Goal: Find specific page/section: Find specific page/section

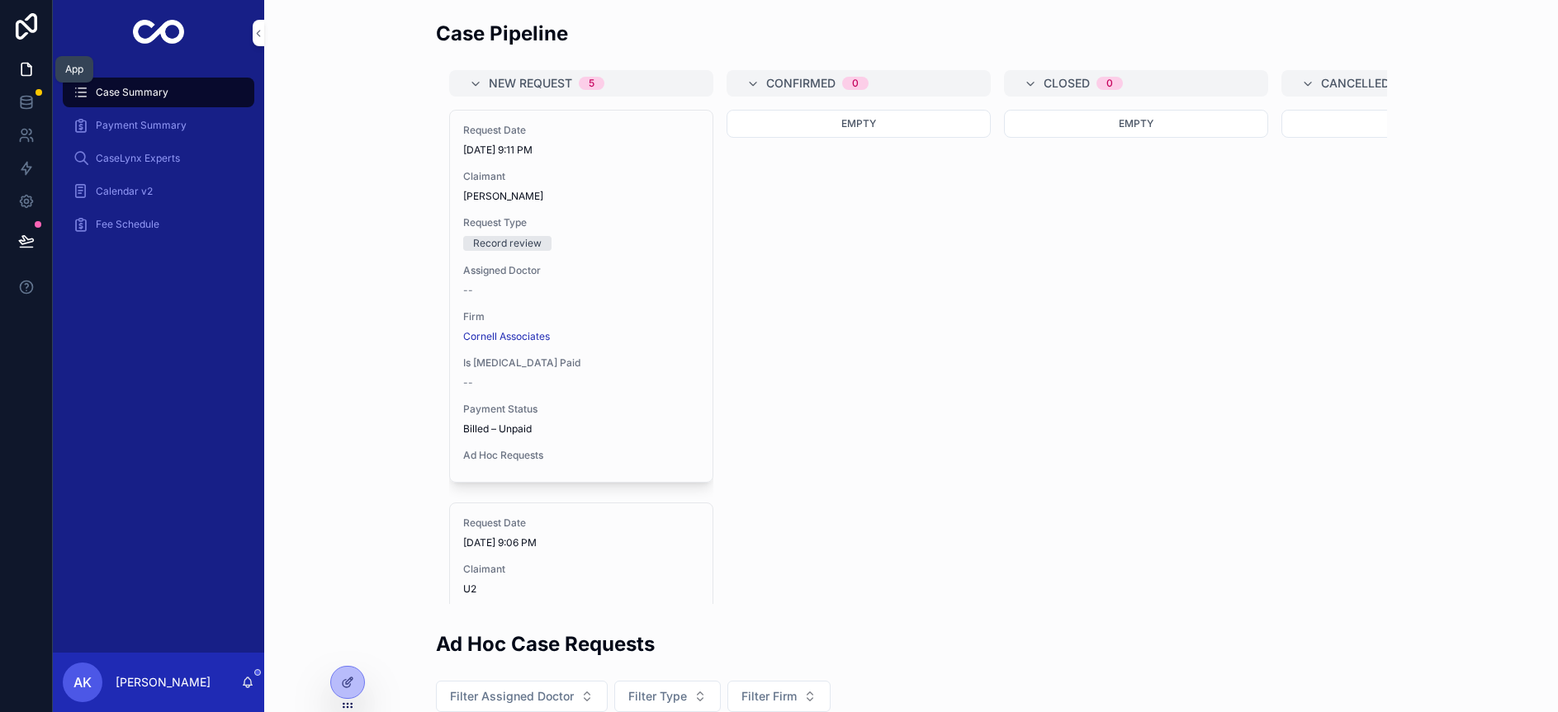
click at [26, 64] on icon at bounding box center [26, 69] width 17 height 17
click at [18, 74] on icon at bounding box center [26, 69] width 17 height 17
click at [21, 103] on icon at bounding box center [26, 101] width 11 height 7
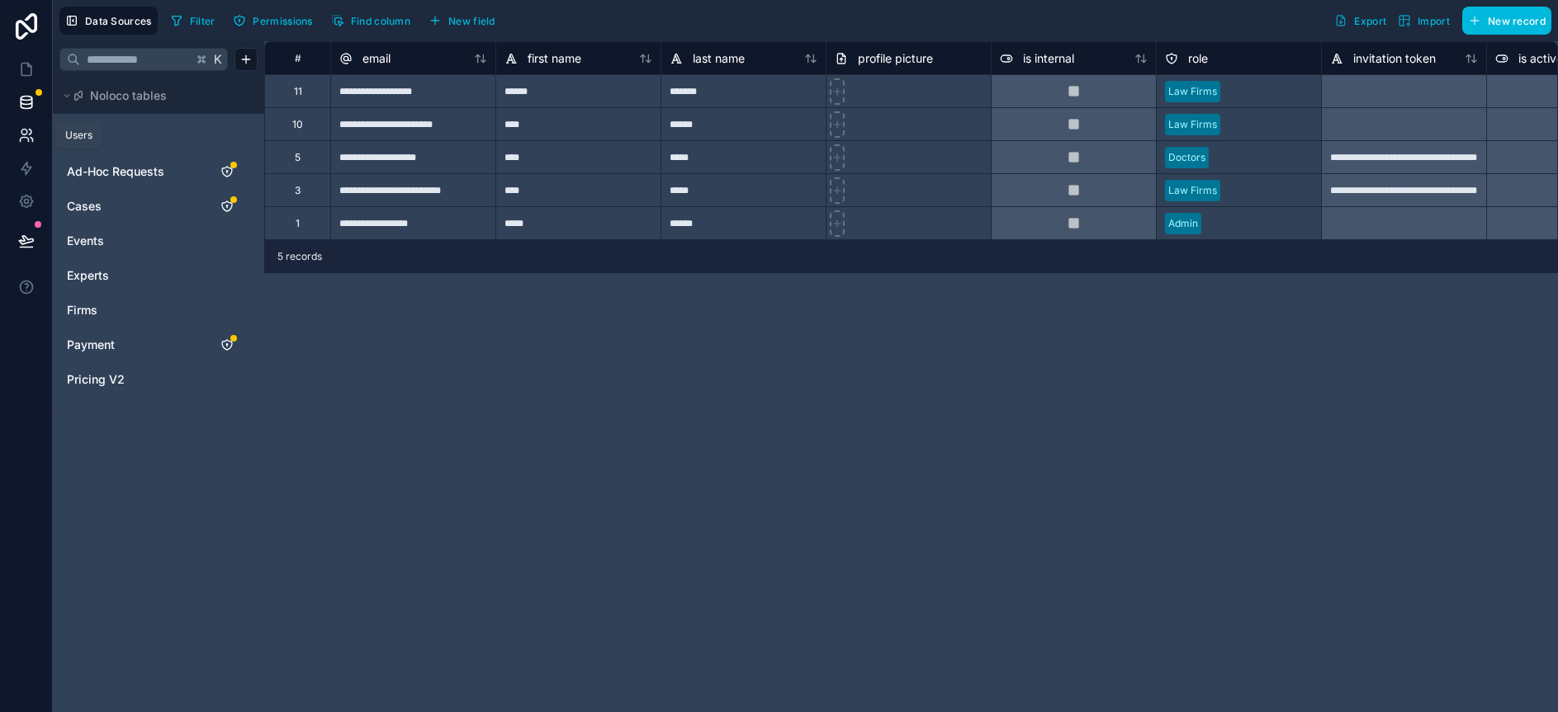
click at [36, 141] on link at bounding box center [26, 135] width 52 height 33
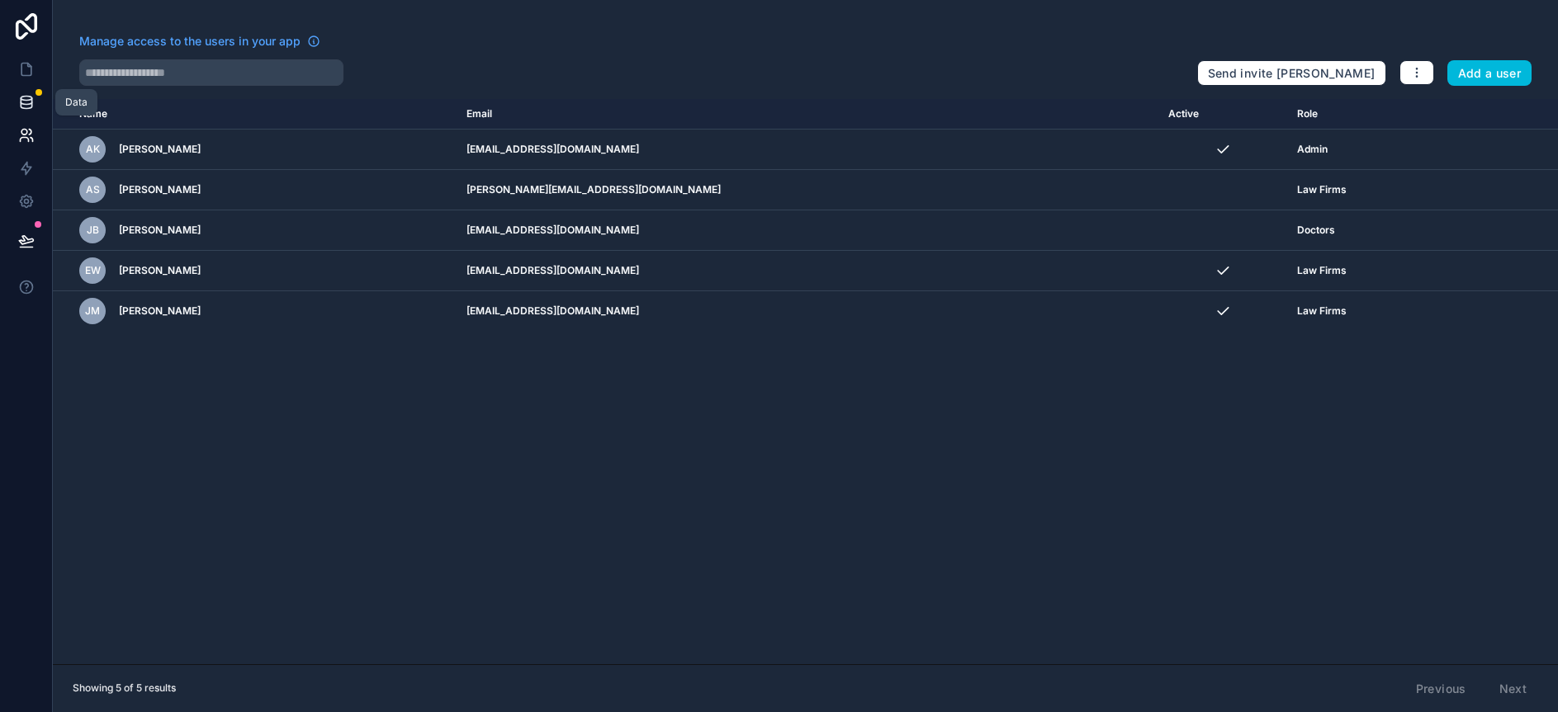
click at [28, 86] on link at bounding box center [26, 102] width 52 height 33
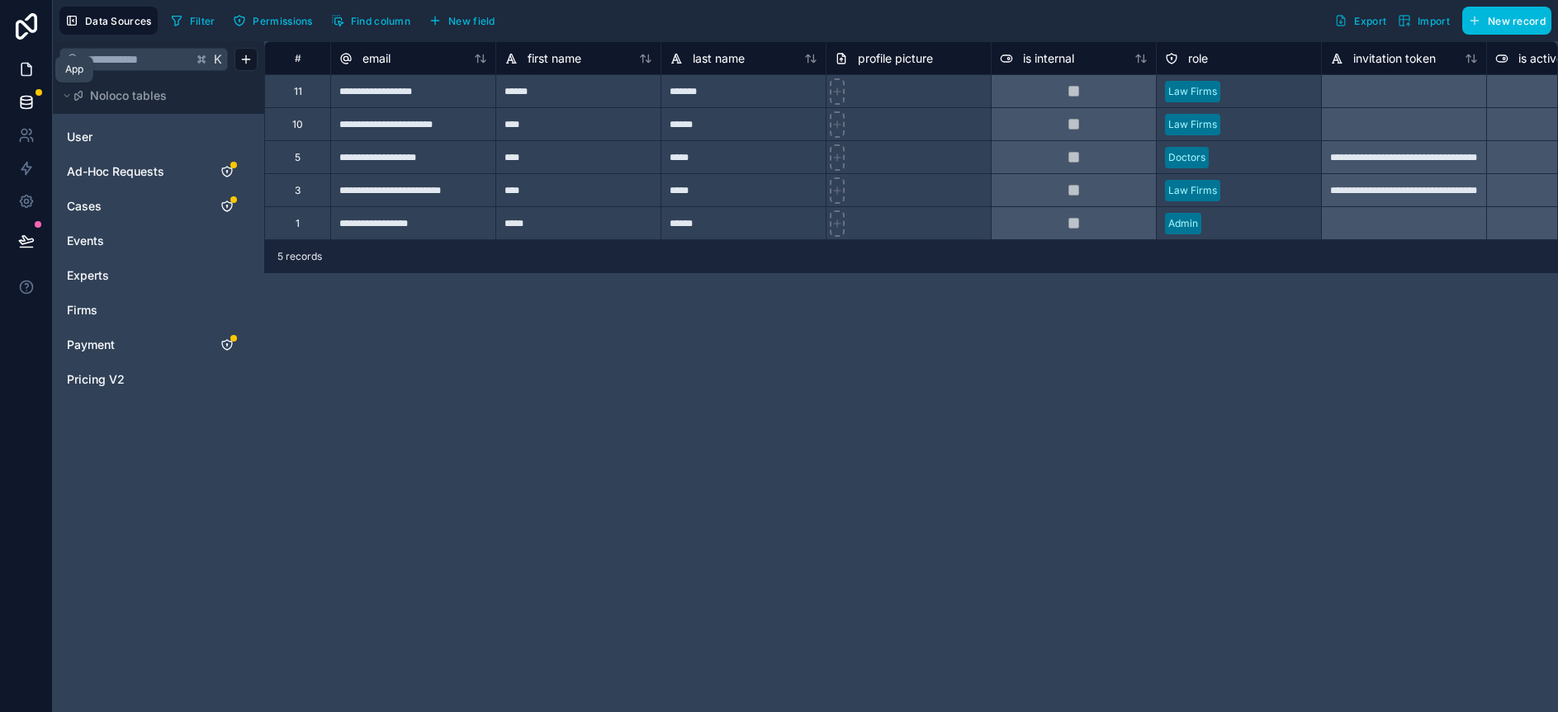
click at [26, 72] on icon at bounding box center [26, 69] width 17 height 17
